Goal: Use online tool/utility: Utilize a website feature to perform a specific function

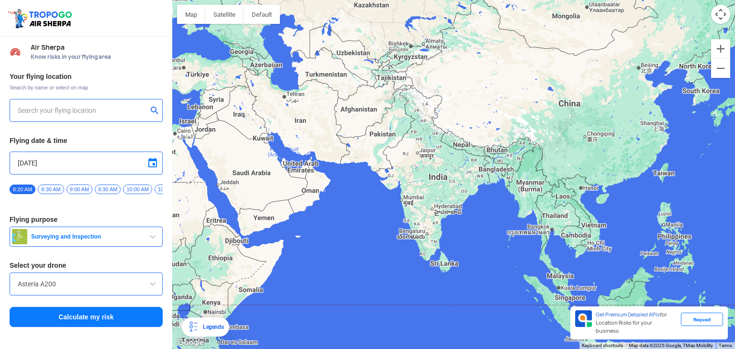
click at [105, 111] on input "text" at bounding box center [83, 110] width 130 height 11
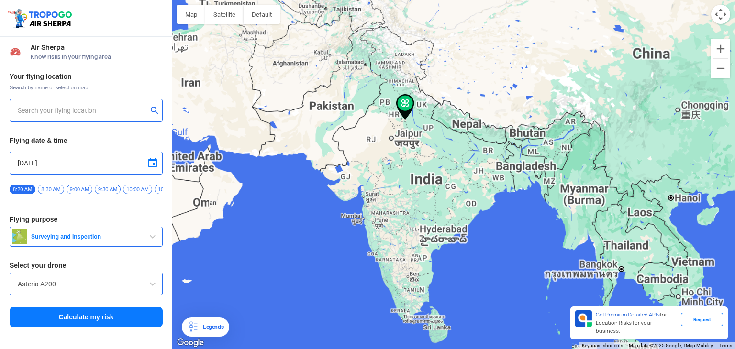
type input "[STREET_ADDRESS][PERSON_NAME]"
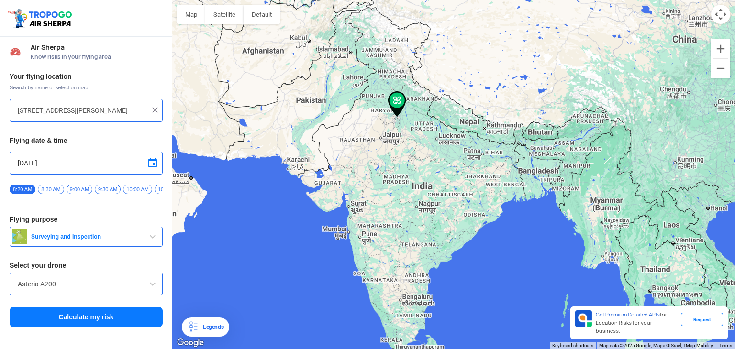
click at [151, 238] on span "button" at bounding box center [152, 236] width 11 height 11
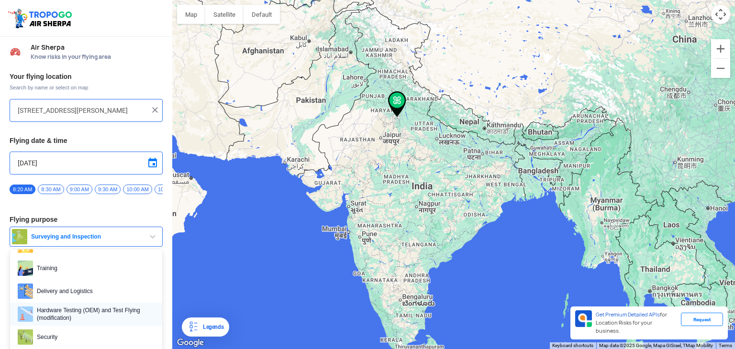
scroll to position [48, 0]
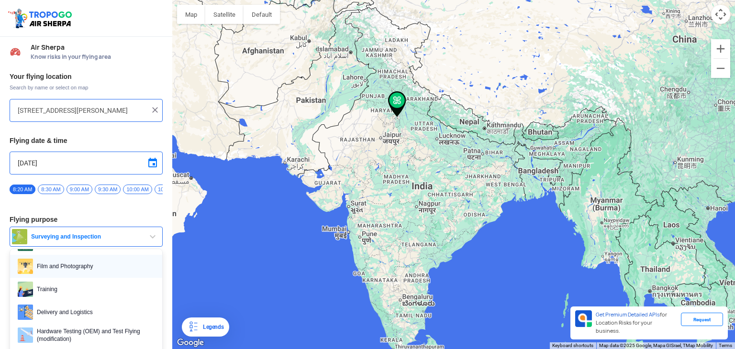
click at [61, 267] on span "Film and Photography" at bounding box center [94, 266] width 122 height 15
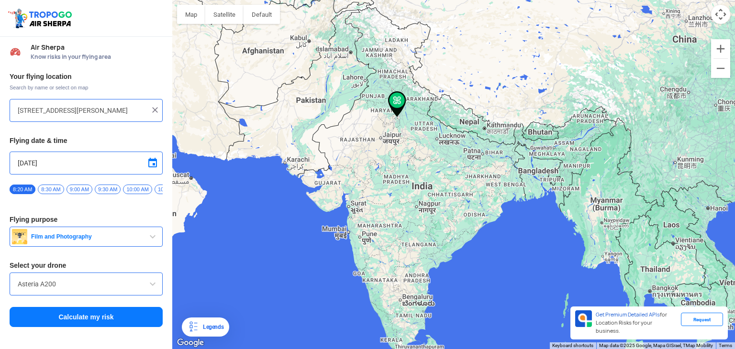
click at [78, 282] on input "Asteria A200" at bounding box center [86, 283] width 137 height 11
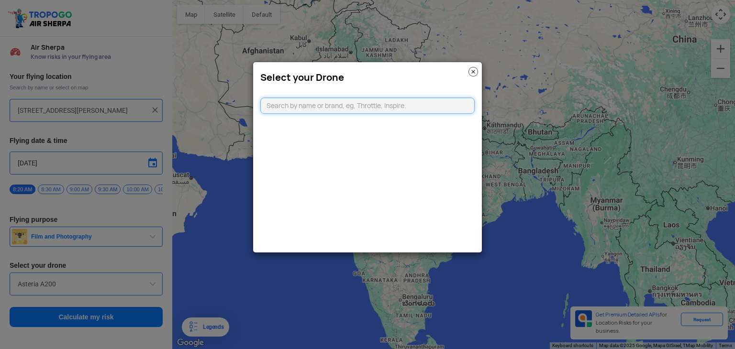
click at [294, 108] on input "text" at bounding box center [367, 106] width 214 height 16
type input "dji mini"
click at [306, 126] on li "DJI Mini2" at bounding box center [368, 128] width 214 height 22
type input "DJI Mini2"
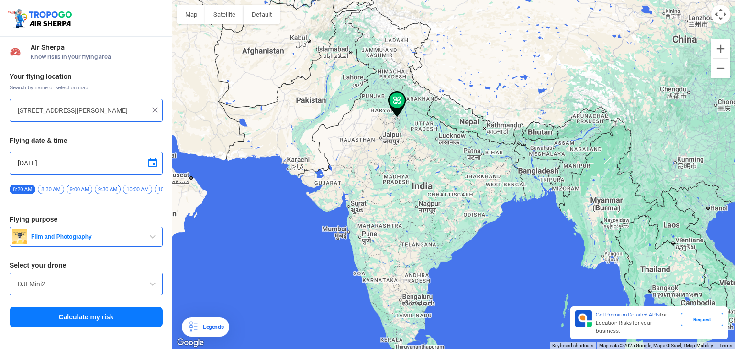
click at [109, 322] on button "Calculate my risk" at bounding box center [86, 317] width 153 height 20
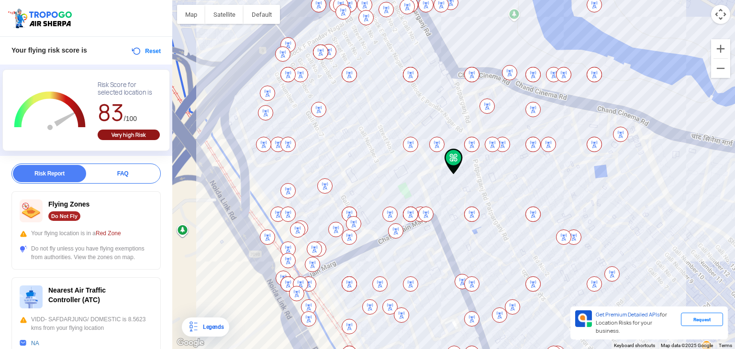
scroll to position [0, 0]
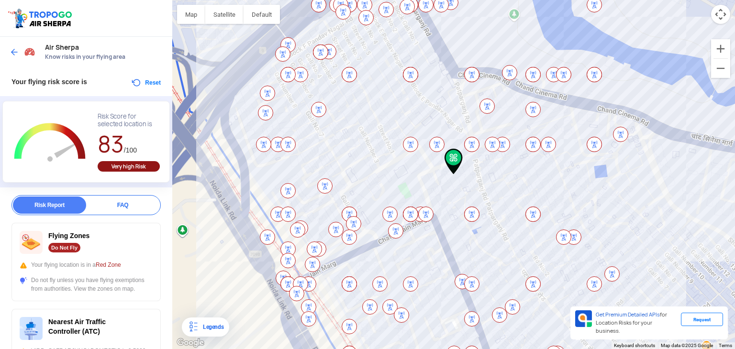
click at [146, 79] on button "Reset" at bounding box center [146, 82] width 30 height 11
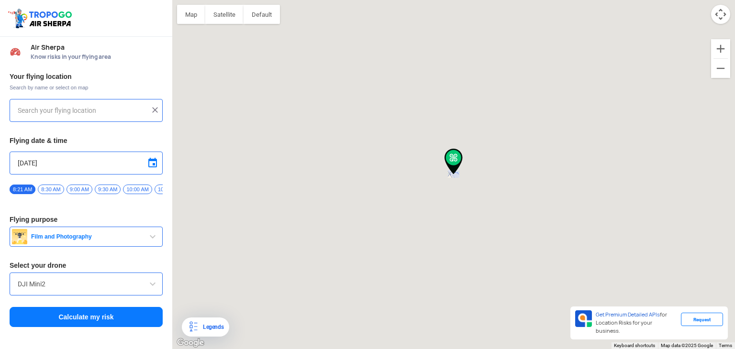
type input "[STREET_ADDRESS][PERSON_NAME]"
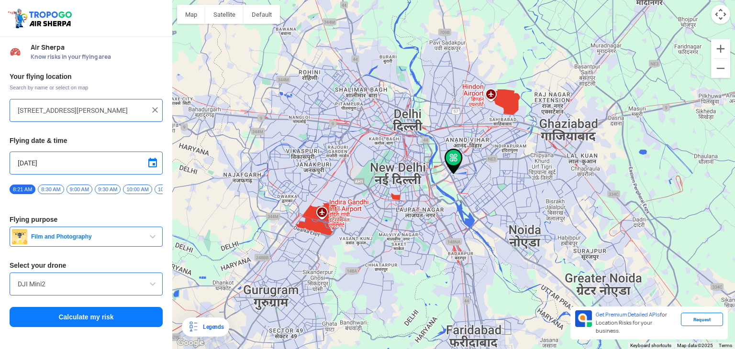
click at [157, 109] on img at bounding box center [155, 110] width 10 height 10
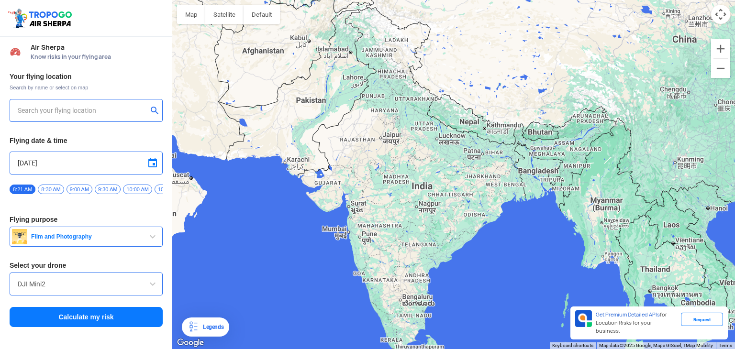
click at [127, 108] on input "text" at bounding box center [83, 110] width 130 height 11
type input "[PERSON_NAME][GEOGRAPHIC_DATA], Pocket D, [PERSON_NAME][GEOGRAPHIC_DATA], [GEOG…"
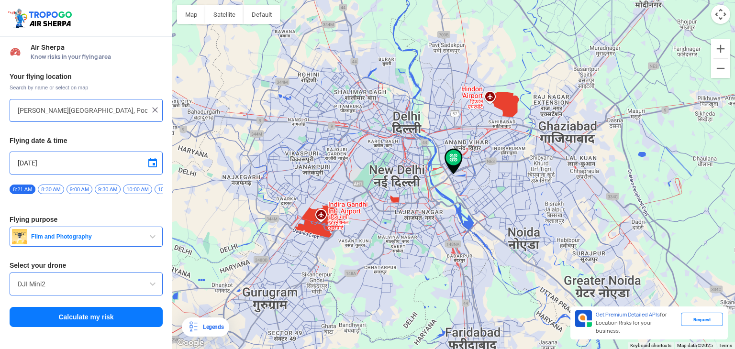
click at [101, 320] on button "Calculate my risk" at bounding box center [86, 317] width 153 height 20
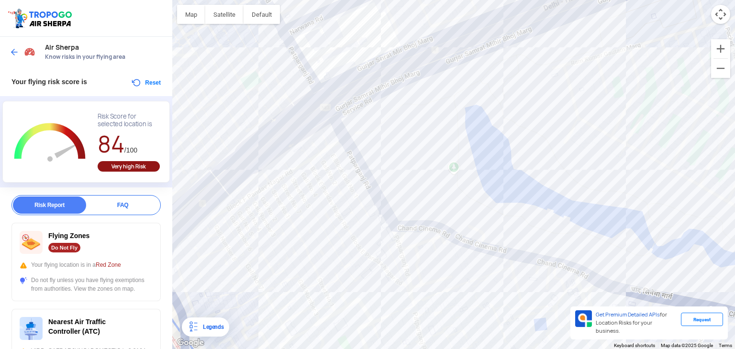
click at [144, 82] on button "Reset" at bounding box center [146, 82] width 30 height 11
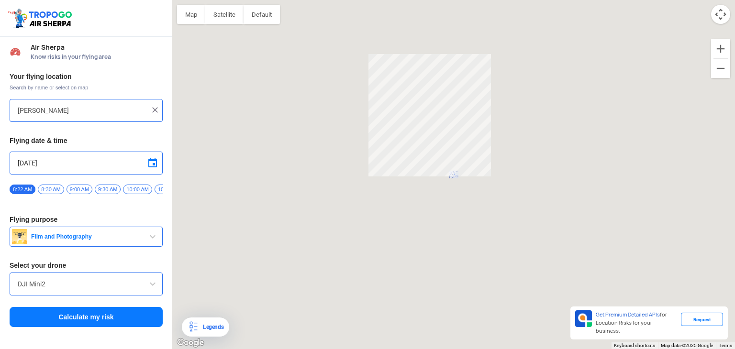
type input "[PERSON_NAME][GEOGRAPHIC_DATA], Pocket D, [PERSON_NAME][GEOGRAPHIC_DATA], [GEOG…"
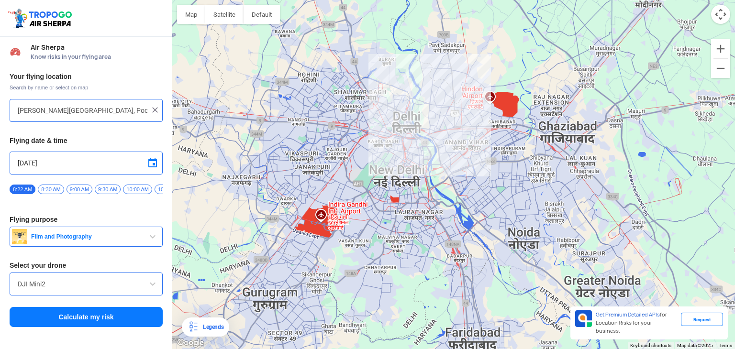
click at [155, 110] on img at bounding box center [155, 110] width 10 height 10
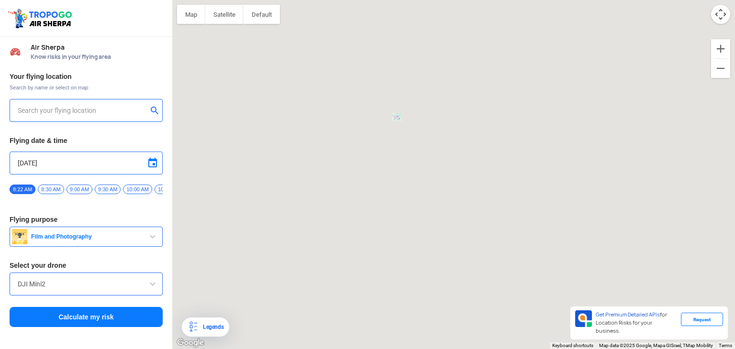
click at [105, 109] on input "text" at bounding box center [83, 110] width 130 height 11
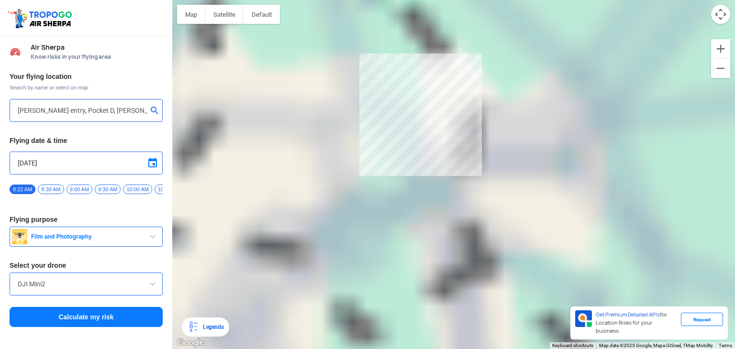
type input "[PERSON_NAME] entry, [STREET_ADDRESS][PERSON_NAME]"
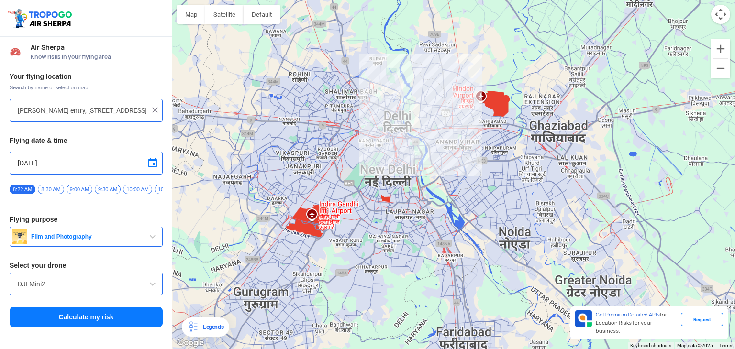
click at [50, 192] on span "8:30 AM" at bounding box center [51, 190] width 26 height 10
click at [142, 190] on span "10:00 AM" at bounding box center [137, 190] width 29 height 10
click at [87, 234] on button "Film and Photography" at bounding box center [86, 237] width 153 height 20
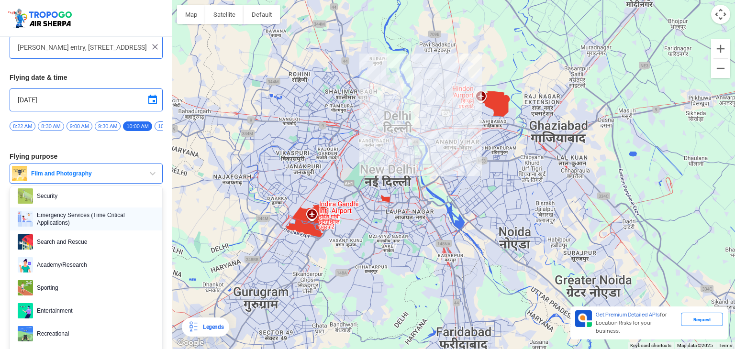
scroll to position [71, 0]
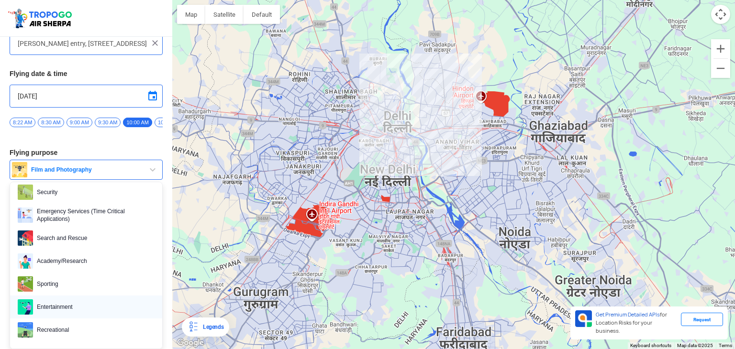
click at [55, 305] on span "Entertainment" at bounding box center [94, 306] width 122 height 15
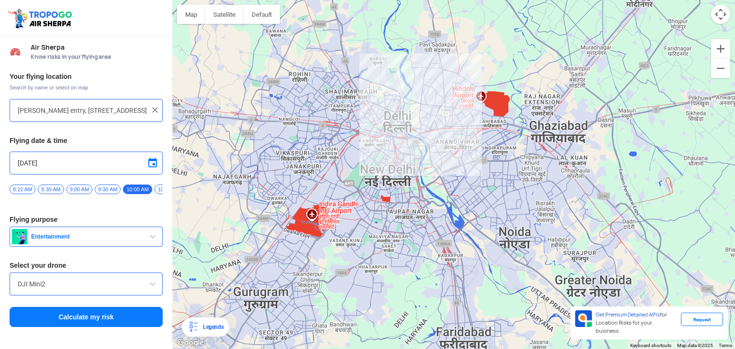
click at [83, 294] on div "DJI Mini2" at bounding box center [86, 284] width 153 height 23
click at [151, 289] on span at bounding box center [152, 283] width 11 height 11
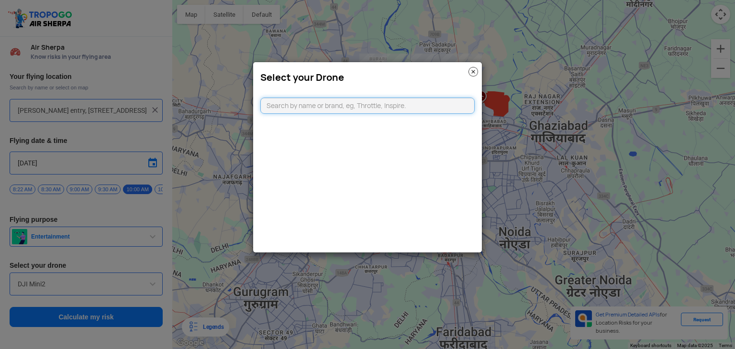
click at [335, 110] on input "text" at bounding box center [367, 106] width 214 height 16
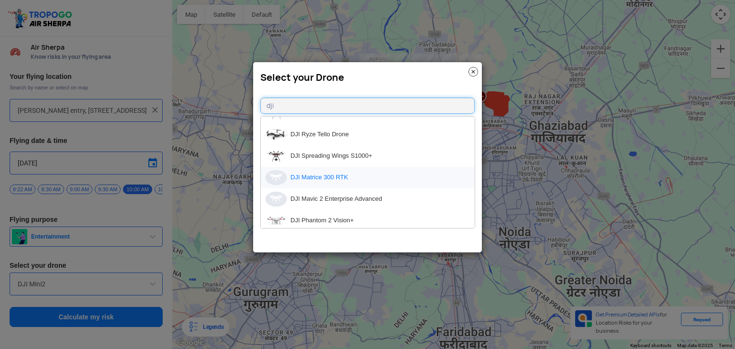
scroll to position [239, 0]
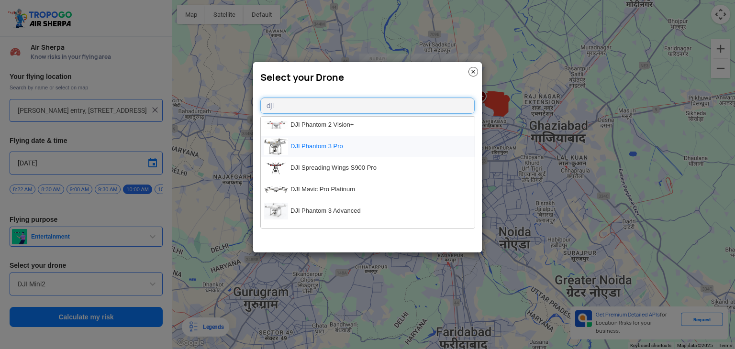
type input "dji"
click at [327, 140] on li "DJI Phantom 3 Pro" at bounding box center [368, 147] width 214 height 22
type input "DJI Phantom 3 Pro"
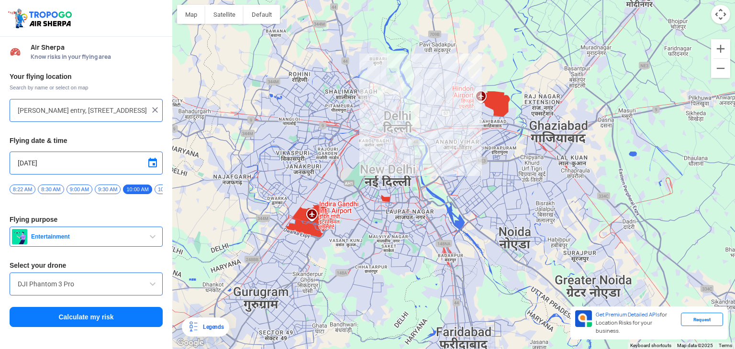
click at [126, 313] on button "Calculate my risk" at bounding box center [86, 317] width 153 height 20
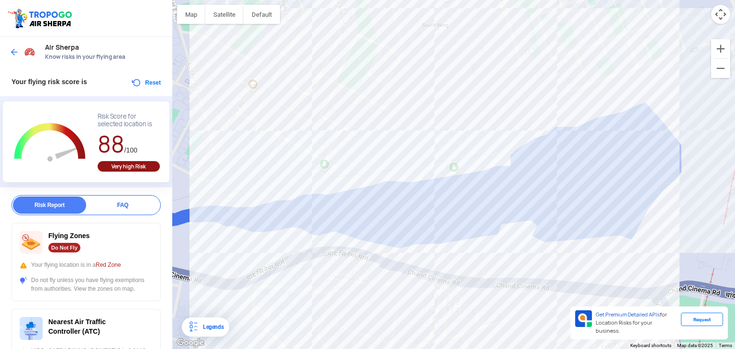
click at [150, 73] on div "Your flying risk score is Reset" at bounding box center [86, 81] width 172 height 29
click at [150, 86] on button "Reset" at bounding box center [146, 82] width 30 height 11
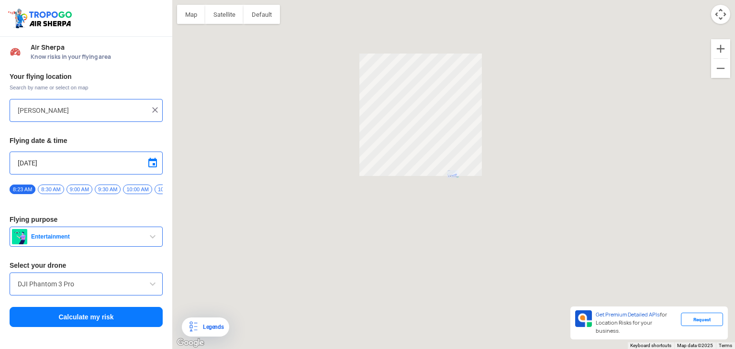
type input "[PERSON_NAME] entry, [STREET_ADDRESS][PERSON_NAME]"
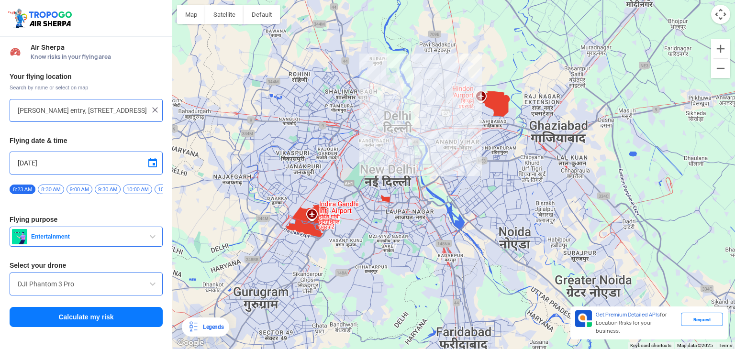
click at [81, 286] on input "DJI Phantom 3 Pro" at bounding box center [86, 283] width 137 height 11
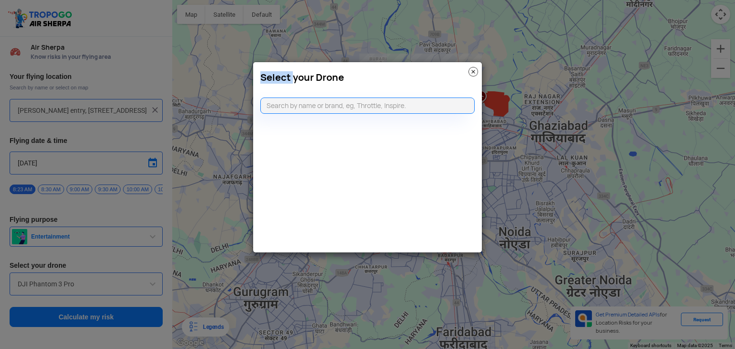
click at [81, 286] on modal-container "Select your Drone" at bounding box center [367, 174] width 735 height 349
click at [339, 101] on input "text" at bounding box center [367, 106] width 214 height 16
type input "dji mini"
click at [338, 117] on li "DJI Mini2" at bounding box center [368, 128] width 214 height 22
type input "DJI Mini2"
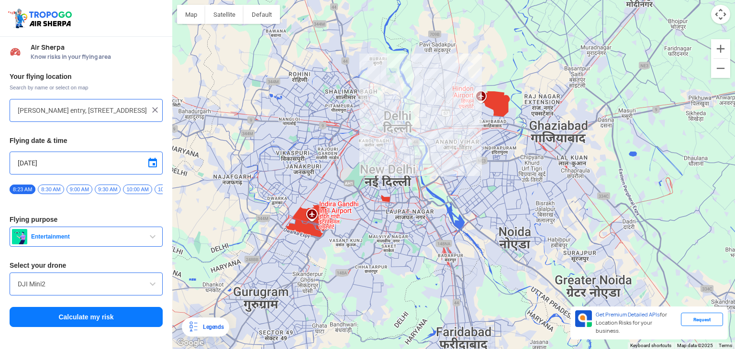
click at [120, 317] on button "Calculate my risk" at bounding box center [86, 317] width 153 height 20
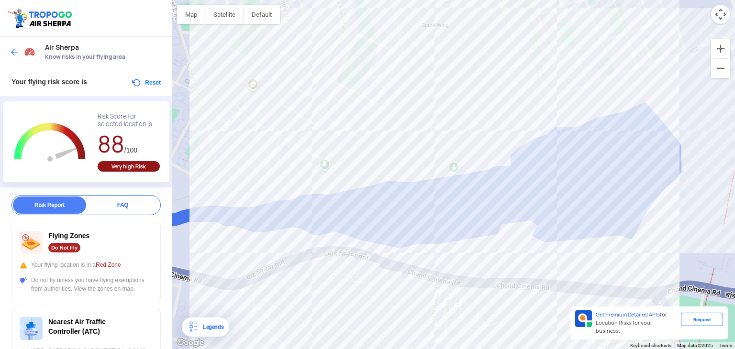
click at [121, 168] on div "Very high Risk" at bounding box center [129, 166] width 62 height 11
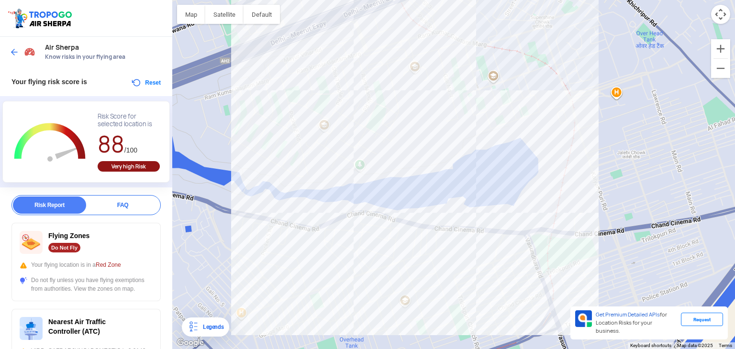
click at [440, 69] on div at bounding box center [453, 174] width 563 height 349
